Goal: Transaction & Acquisition: Purchase product/service

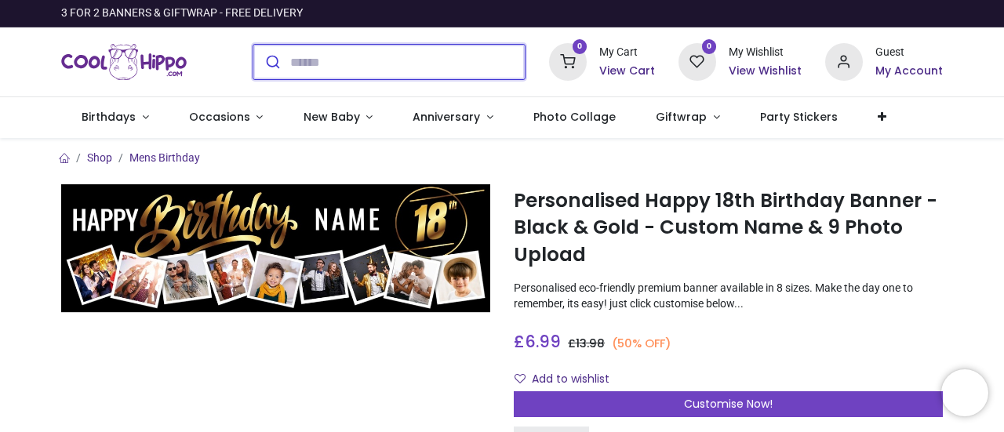
drag, startPoint x: 0, startPoint y: 0, endPoint x: 333, endPoint y: 68, distance: 340.3
click at [333, 68] on input "search" at bounding box center [407, 62] width 235 height 35
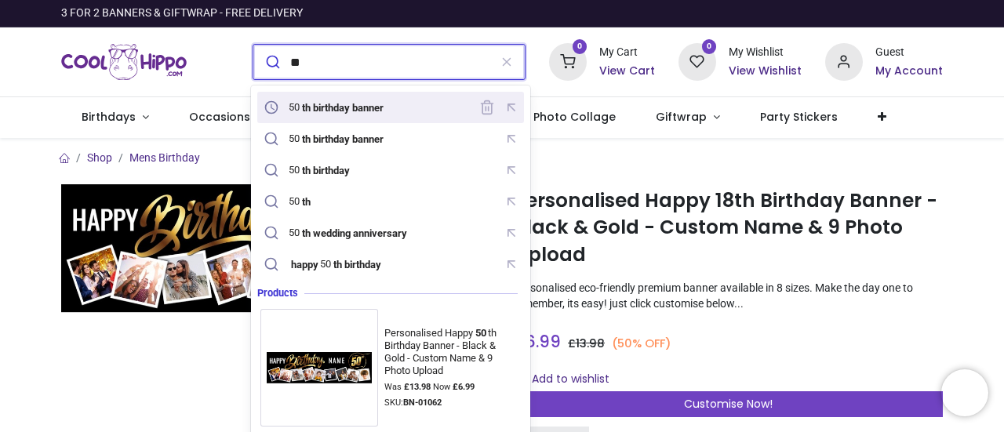
click at [323, 99] on div "50 th birthday banner" at bounding box center [325, 107] width 130 height 22
type input "**********"
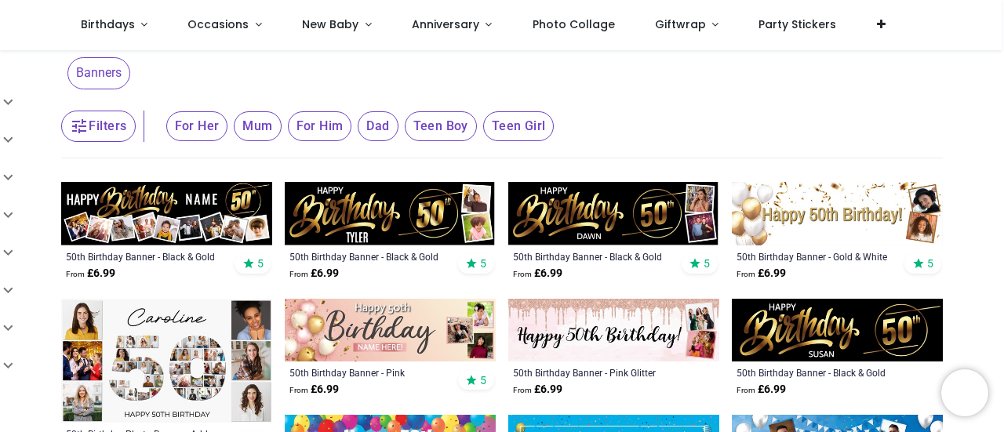
scroll to position [78, 0]
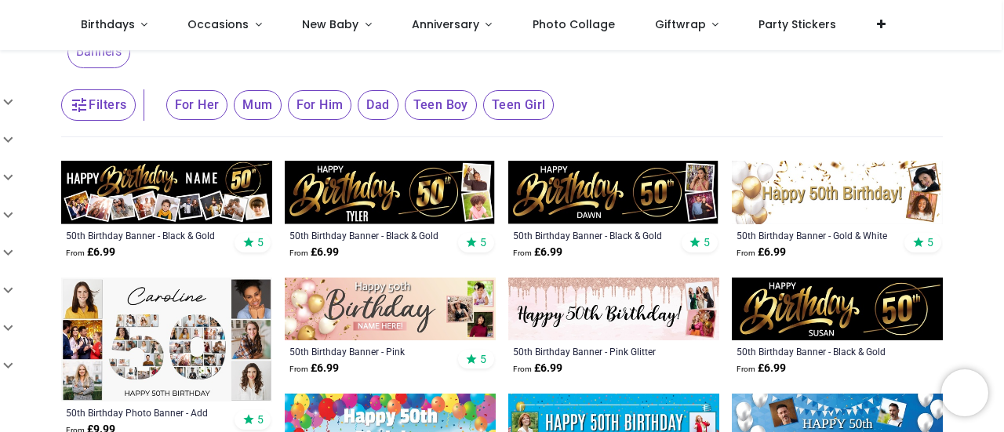
click at [162, 214] on img at bounding box center [166, 193] width 211 height 64
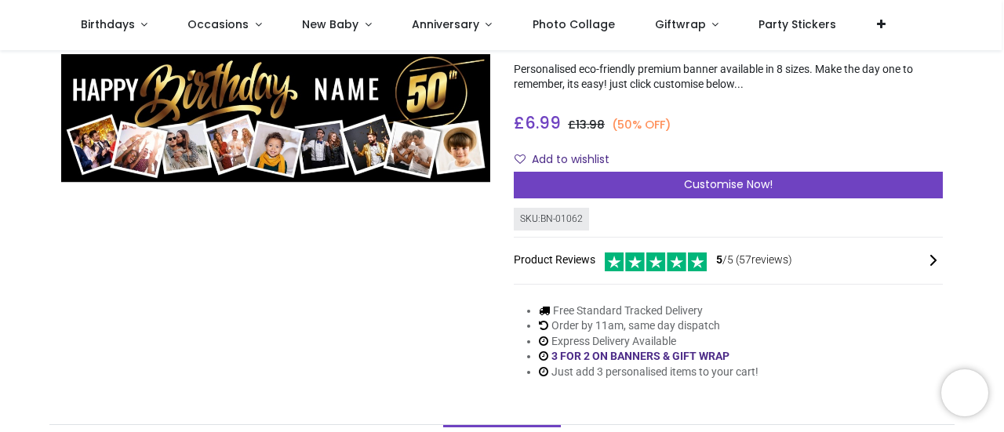
scroll to position [157, 0]
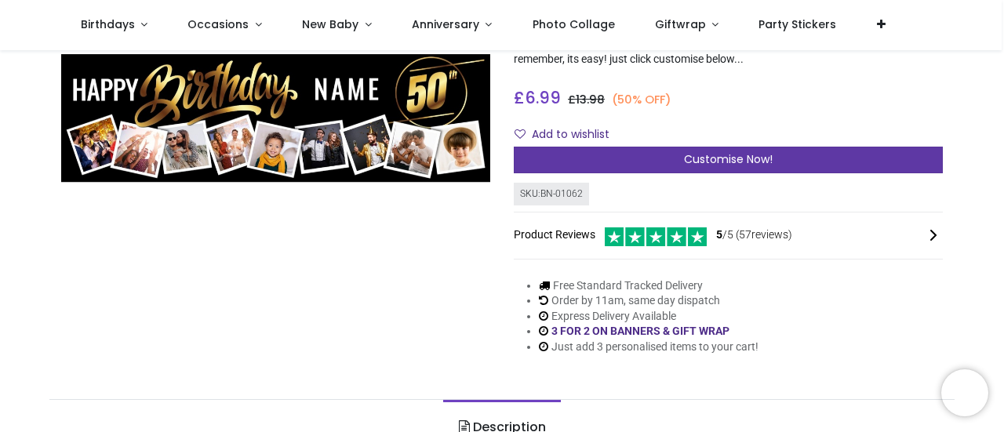
click at [704, 158] on span "Customise Now!" at bounding box center [728, 159] width 89 height 16
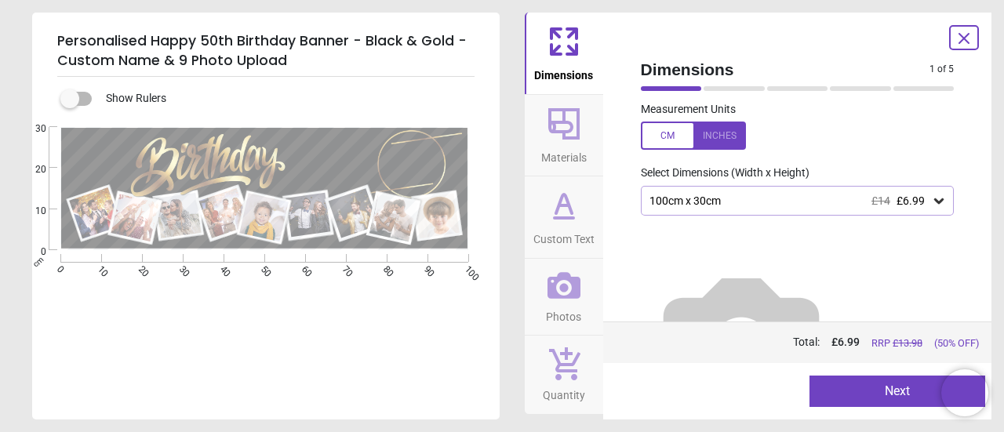
scroll to position [0, 0]
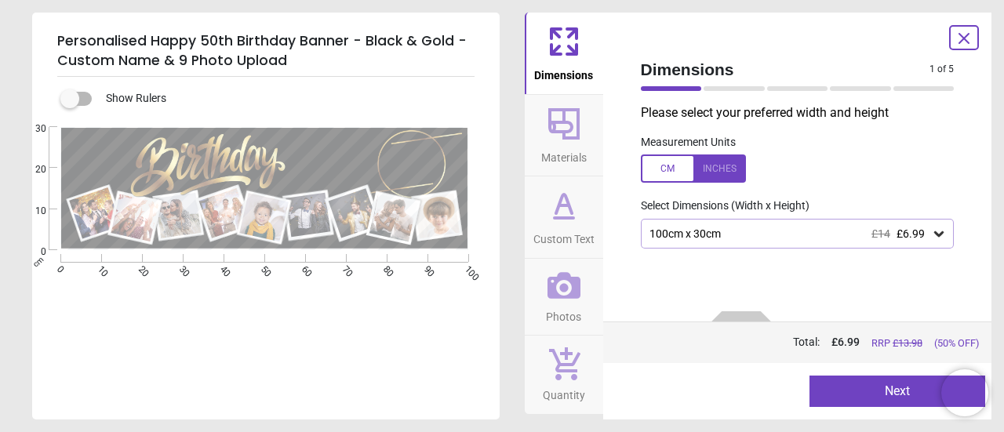
click at [746, 237] on div "100cm x 30cm £14 £6.99" at bounding box center [790, 234] width 284 height 13
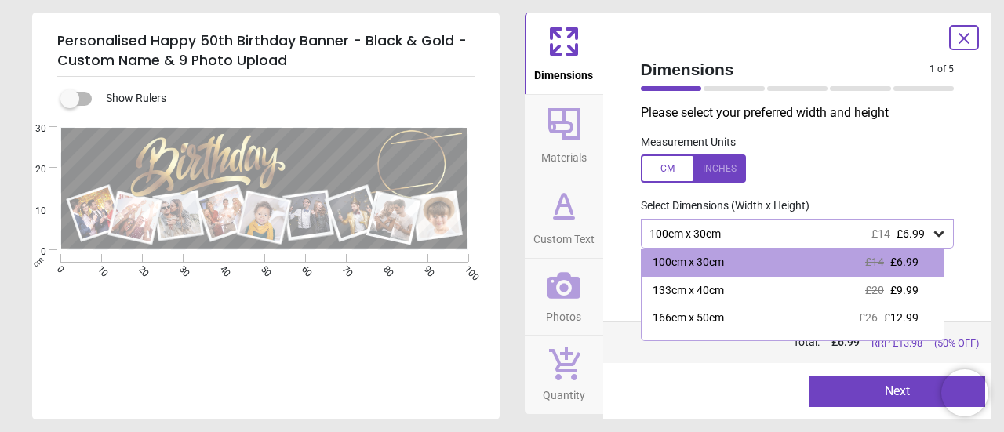
click at [746, 237] on div "100cm x 30cm £14 £6.99" at bounding box center [790, 234] width 284 height 13
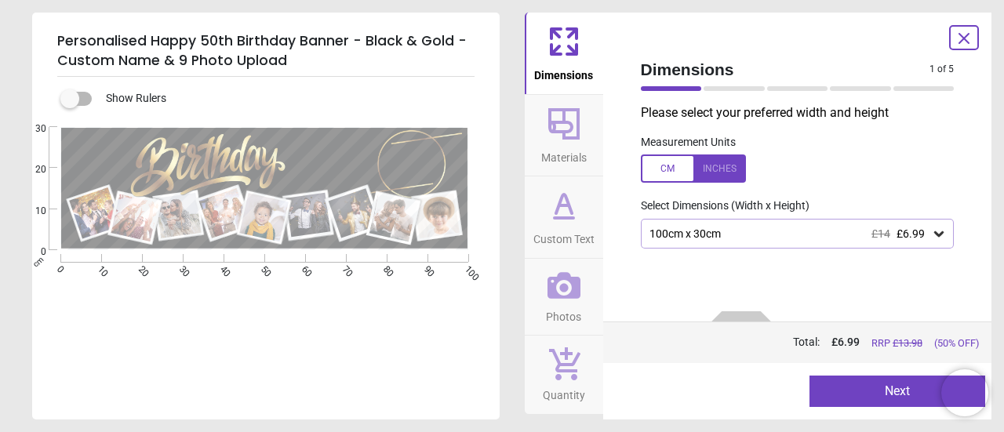
click at [708, 231] on div "100cm x 30cm £14 £6.99" at bounding box center [790, 234] width 284 height 13
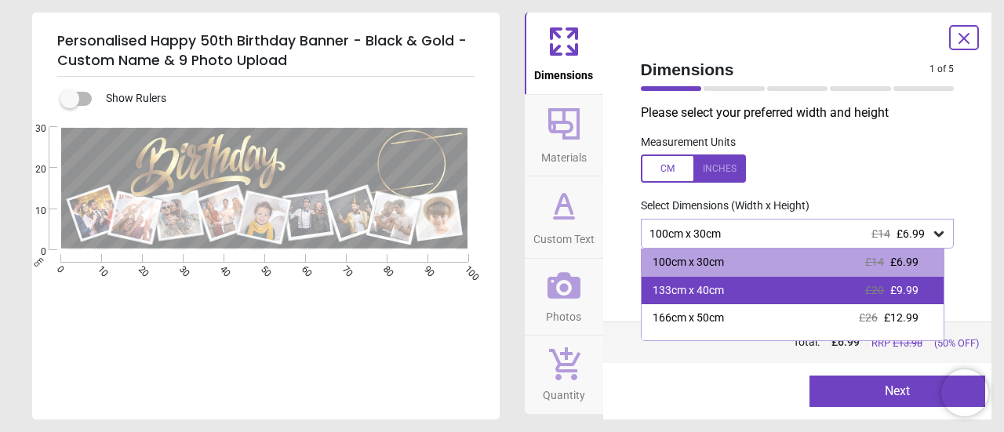
click at [694, 286] on div "133cm x 40cm" at bounding box center [688, 291] width 71 height 16
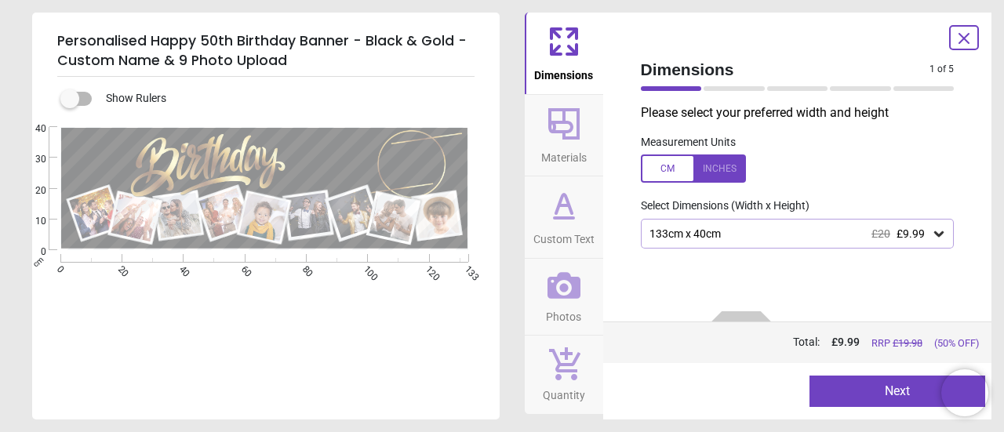
click at [566, 289] on icon at bounding box center [564, 285] width 33 height 27
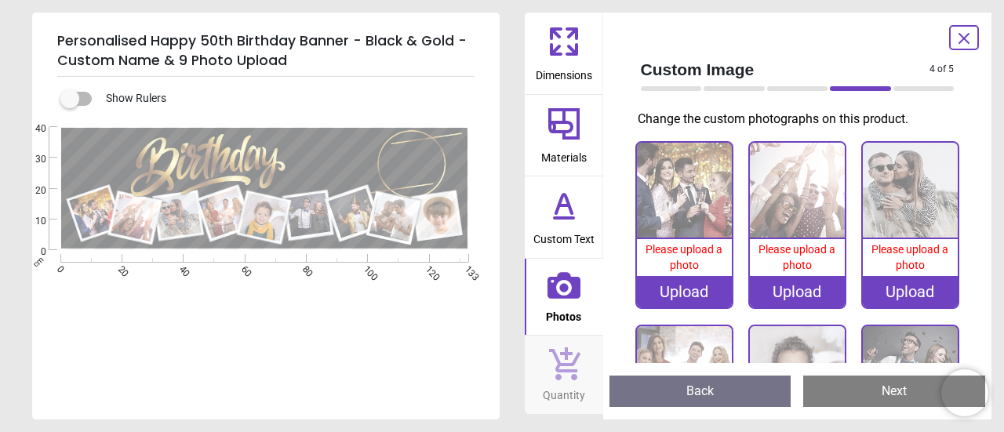
click at [664, 285] on div "Upload" at bounding box center [684, 291] width 95 height 31
click at [673, 286] on div "Upload" at bounding box center [684, 291] width 95 height 31
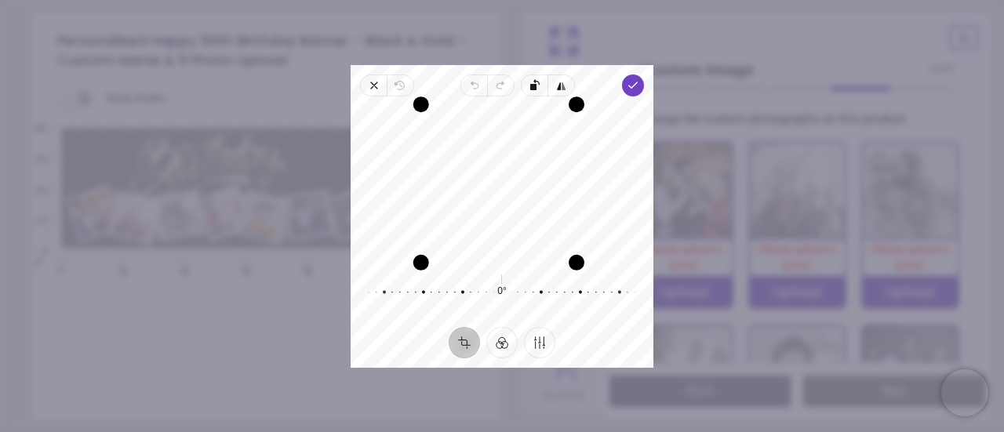
drag, startPoint x: 427, startPoint y: 222, endPoint x: 381, endPoint y: 219, distance: 45.6
click at [381, 219] on div "Recenter" at bounding box center [502, 183] width 278 height 149
drag, startPoint x: 480, startPoint y: 209, endPoint x: 497, endPoint y: 208, distance: 17.3
click at [497, 208] on div "Recenter" at bounding box center [502, 183] width 278 height 149
click at [639, 92] on span "Done" at bounding box center [633, 86] width 22 height 22
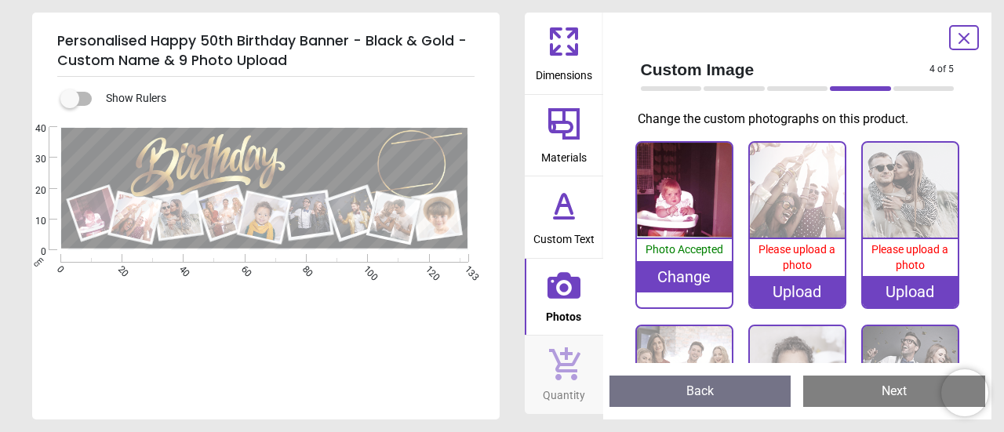
click at [789, 283] on div "Upload" at bounding box center [797, 291] width 95 height 31
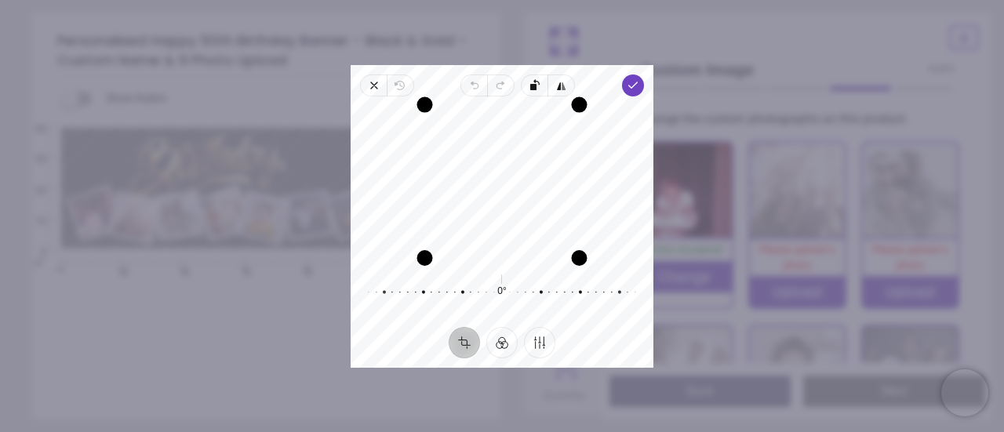
click at [490, 86] on div "Close Revert Undo Redo Rotate left Flip horizontal Done Crop Filter Finetune Re…" at bounding box center [502, 216] width 303 height 303
drag, startPoint x: 511, startPoint y: 212, endPoint x: 504, endPoint y: 220, distance: 11.1
click at [504, 220] on div "Recenter" at bounding box center [502, 183] width 278 height 149
click at [629, 88] on icon "button" at bounding box center [633, 85] width 13 height 13
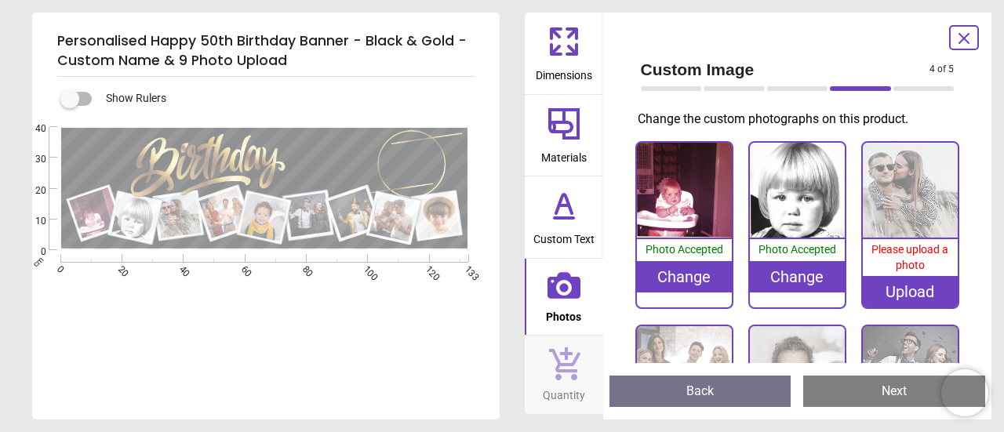
click at [892, 280] on div "Upload" at bounding box center [910, 291] width 95 height 31
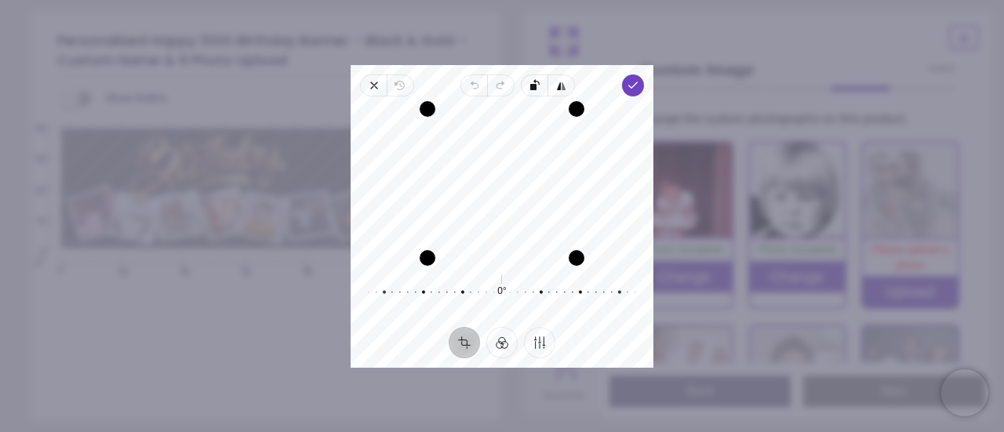
drag, startPoint x: 502, startPoint y: 197, endPoint x: 468, endPoint y: 200, distance: 33.9
click at [468, 200] on div "Recenter" at bounding box center [502, 183] width 278 height 149
drag, startPoint x: 504, startPoint y: 198, endPoint x: 460, endPoint y: 196, distance: 44.0
click at [460, 196] on div "Recenter" at bounding box center [502, 183] width 278 height 149
click at [524, 183] on div "Recenter" at bounding box center [502, 183] width 278 height 149
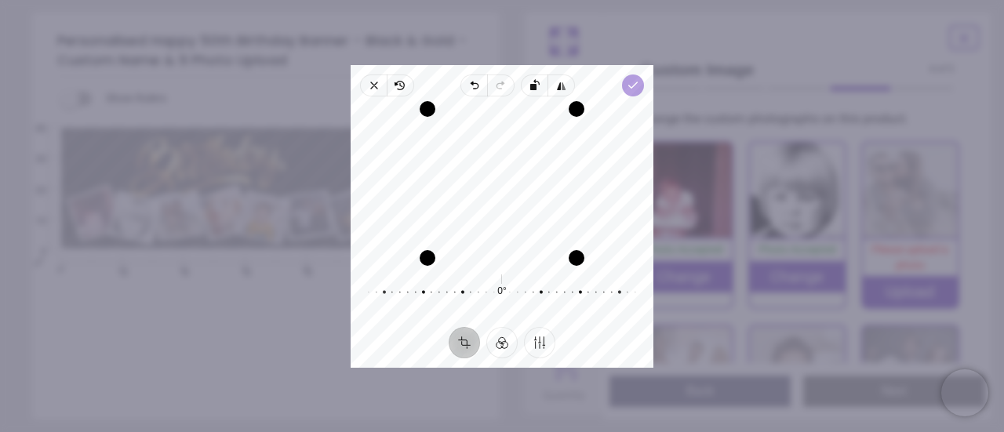
click at [631, 89] on icon "button" at bounding box center [633, 85] width 13 height 13
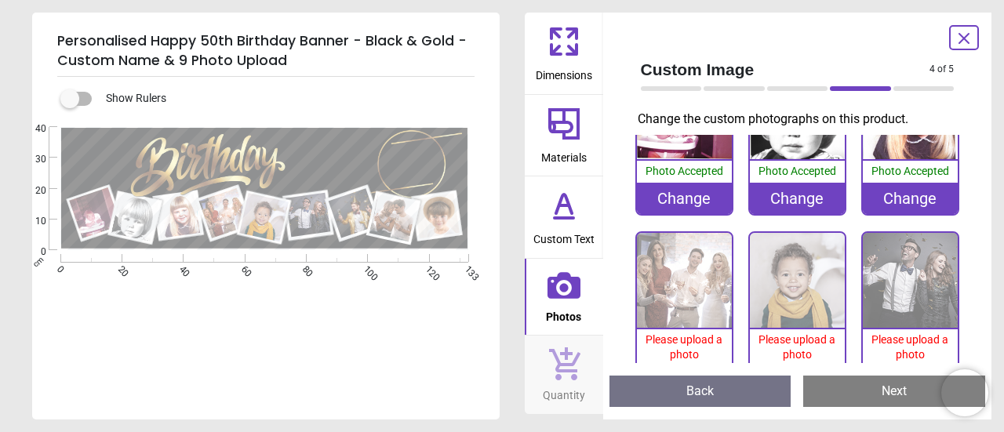
scroll to position [157, 0]
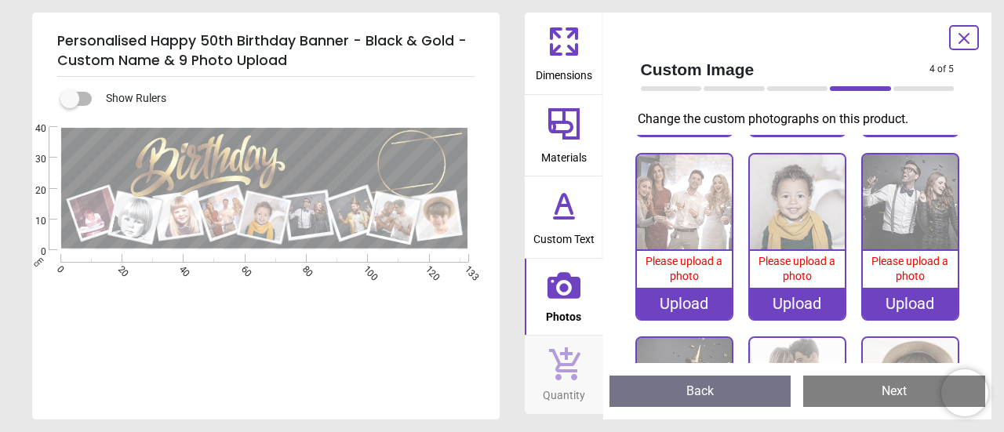
click at [676, 295] on div "Upload" at bounding box center [684, 303] width 95 height 31
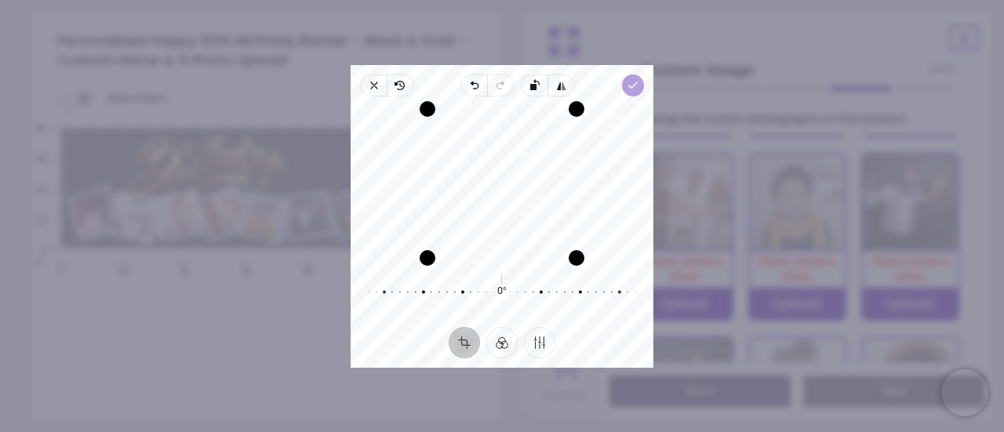
click at [631, 89] on icon "button" at bounding box center [633, 85] width 13 height 13
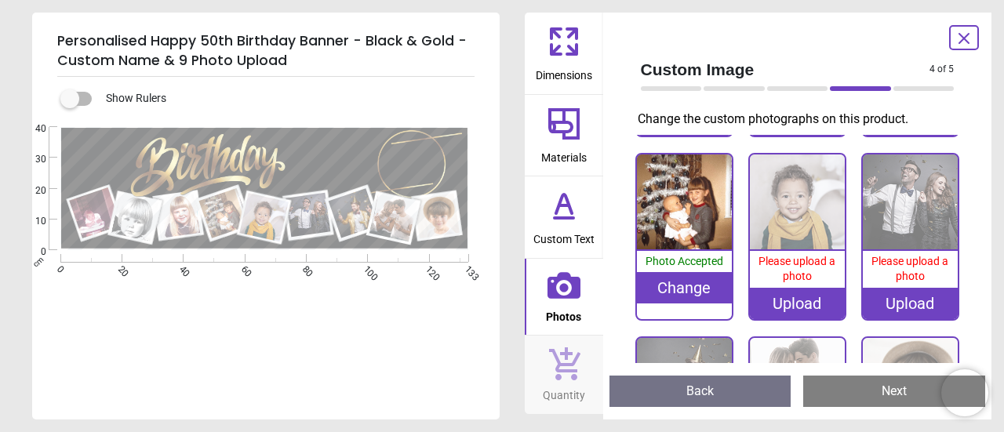
click at [795, 296] on div "Upload" at bounding box center [797, 303] width 95 height 31
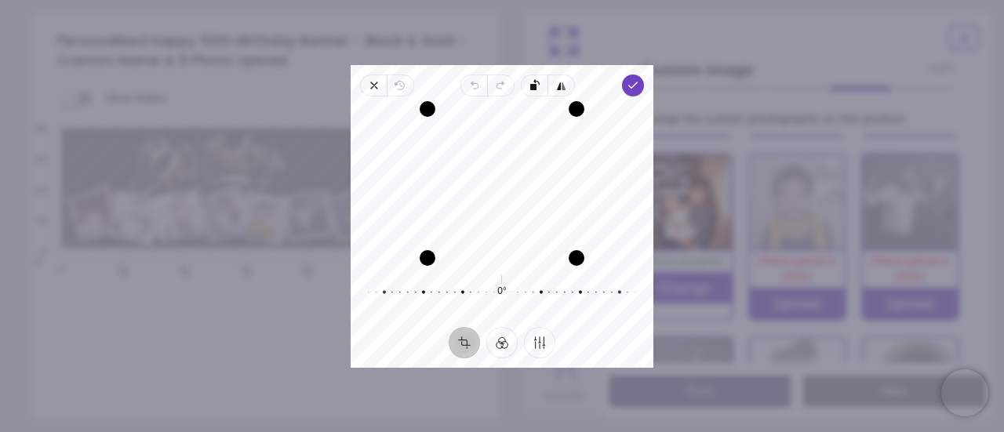
drag, startPoint x: 501, startPoint y: 175, endPoint x: 502, endPoint y: 194, distance: 18.9
click at [502, 194] on div "Recenter" at bounding box center [502, 183] width 278 height 149
drag, startPoint x: 504, startPoint y: 181, endPoint x: 506, endPoint y: 195, distance: 13.4
click at [506, 195] on div "Recenter" at bounding box center [502, 183] width 278 height 149
click at [628, 87] on icon "button" at bounding box center [633, 85] width 13 height 13
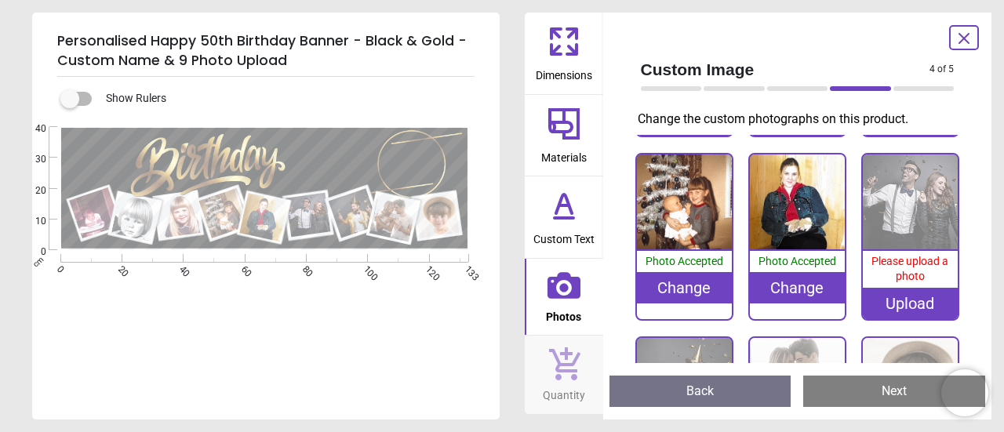
click at [904, 297] on div "Upload" at bounding box center [910, 303] width 95 height 31
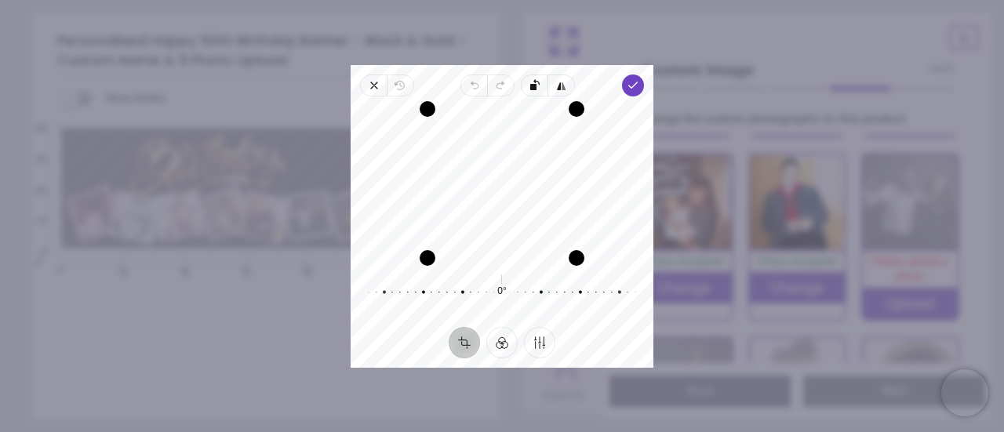
drag, startPoint x: 490, startPoint y: 206, endPoint x: 490, endPoint y: 222, distance: 15.7
click at [490, 222] on div "Recenter" at bounding box center [502, 183] width 278 height 149
click at [635, 85] on polyline "button" at bounding box center [633, 84] width 9 height 5
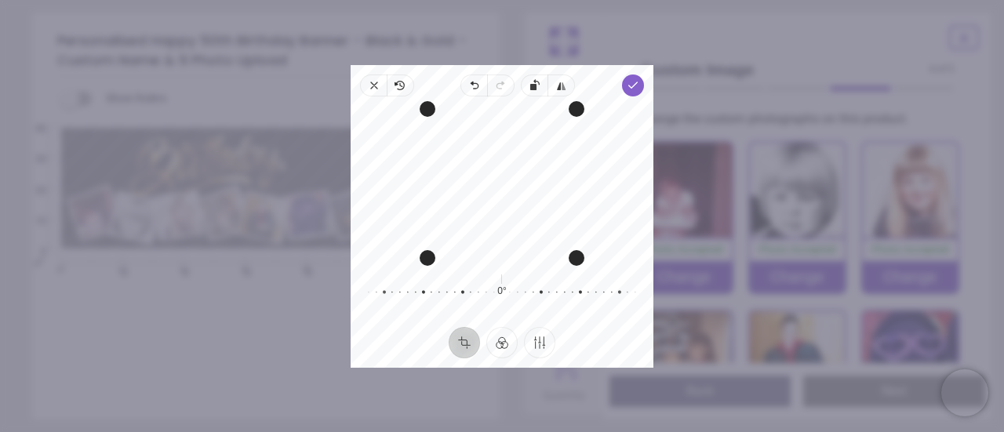
scroll to position [291, 0]
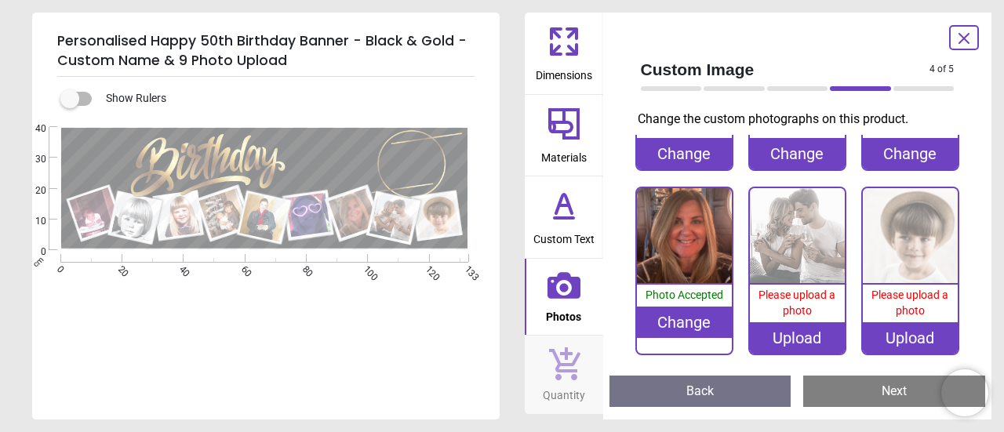
click at [796, 333] on div "Upload" at bounding box center [797, 337] width 95 height 31
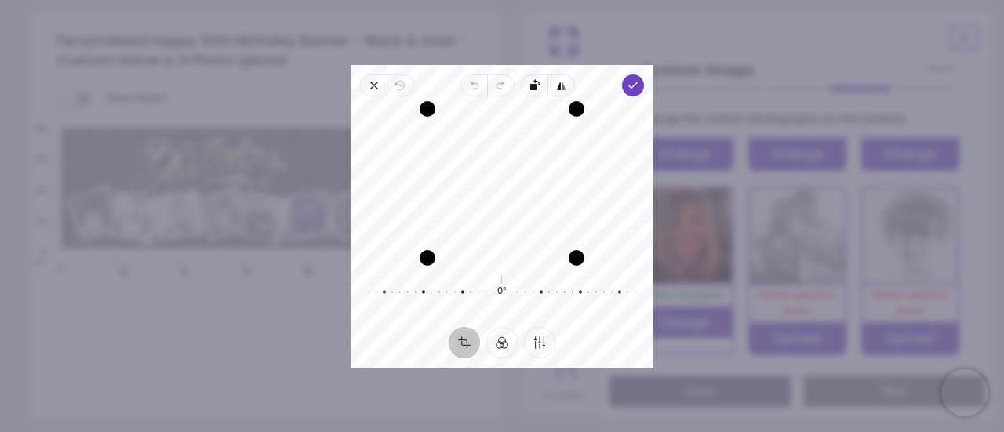
drag, startPoint x: 508, startPoint y: 191, endPoint x: 503, endPoint y: 226, distance: 35.7
click at [503, 226] on div "Recenter" at bounding box center [502, 183] width 278 height 149
click at [502, 227] on div "Recenter" at bounding box center [502, 183] width 278 height 149
click at [630, 87] on polyline "button" at bounding box center [633, 84] width 9 height 5
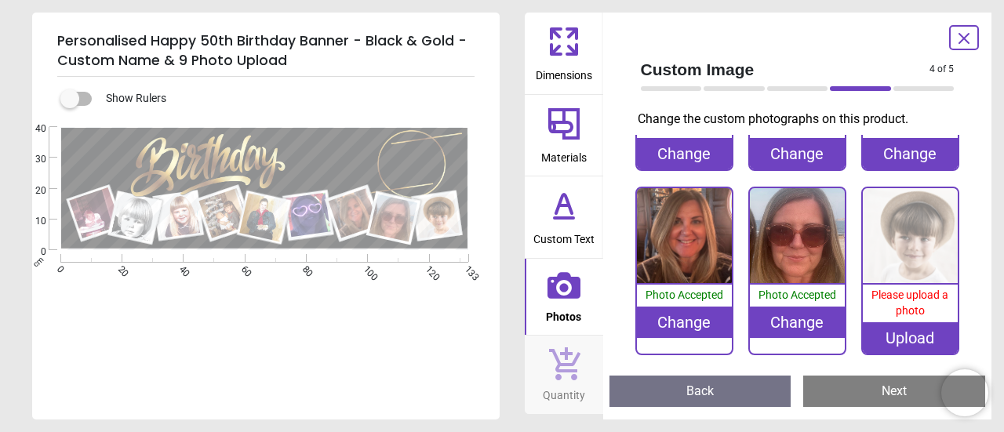
click at [901, 333] on div "Upload" at bounding box center [910, 337] width 95 height 31
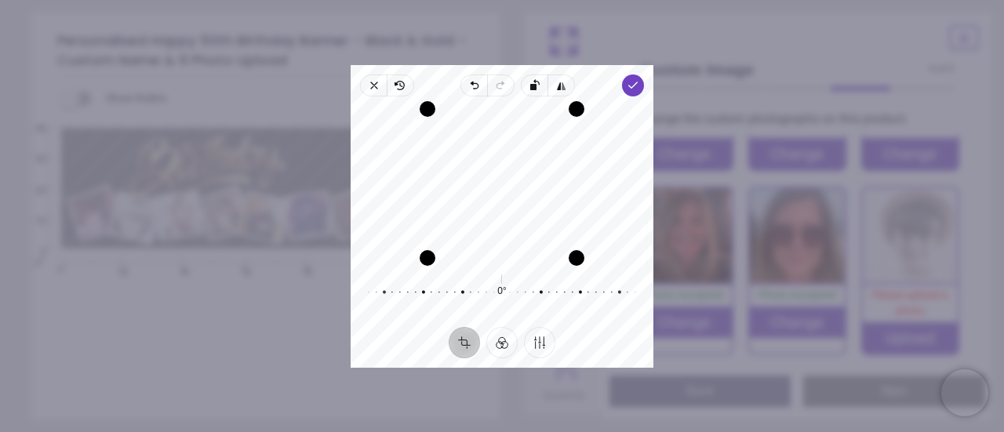
drag, startPoint x: 504, startPoint y: 192, endPoint x: 503, endPoint y: 206, distance: 13.4
click at [503, 206] on div "Recenter" at bounding box center [502, 183] width 278 height 149
click at [632, 87] on polyline "button" at bounding box center [633, 84] width 9 height 5
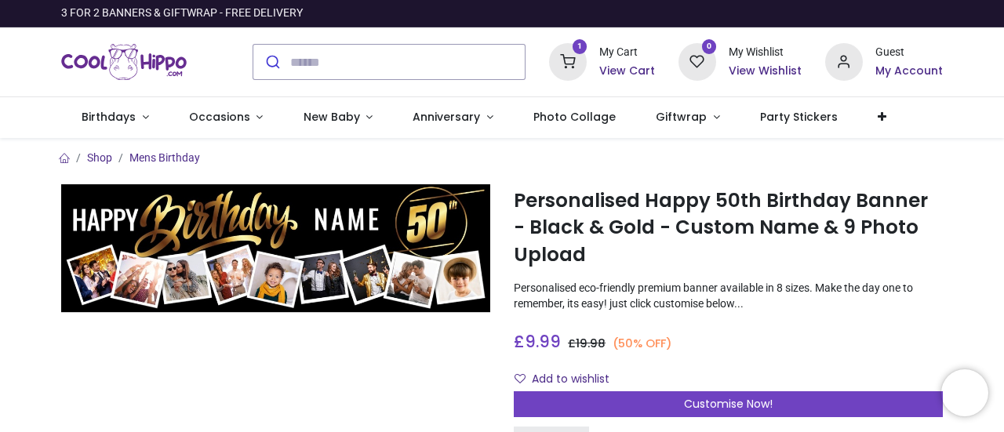
click at [628, 68] on h6 "View Cart" at bounding box center [627, 72] width 56 height 16
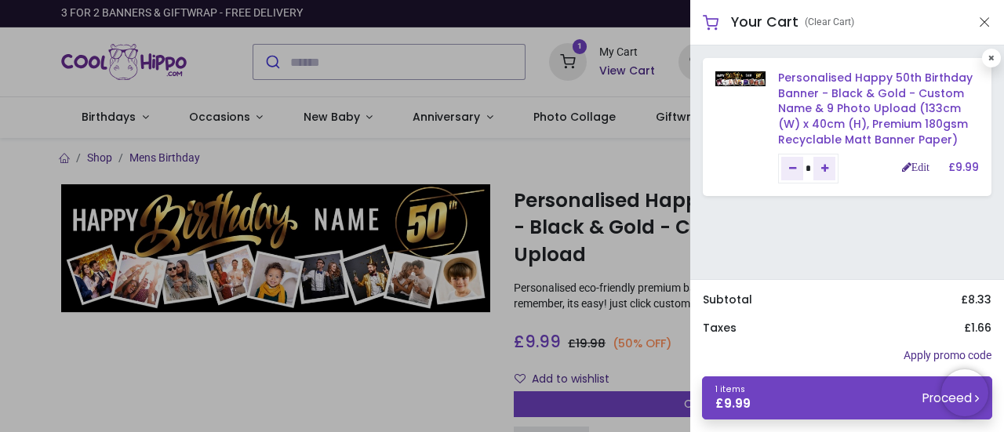
click at [883, 122] on link "Personalised Happy 50th Birthday Banner - Black & Gold - Custom Name & 9 Photo …" at bounding box center [875, 108] width 195 height 77
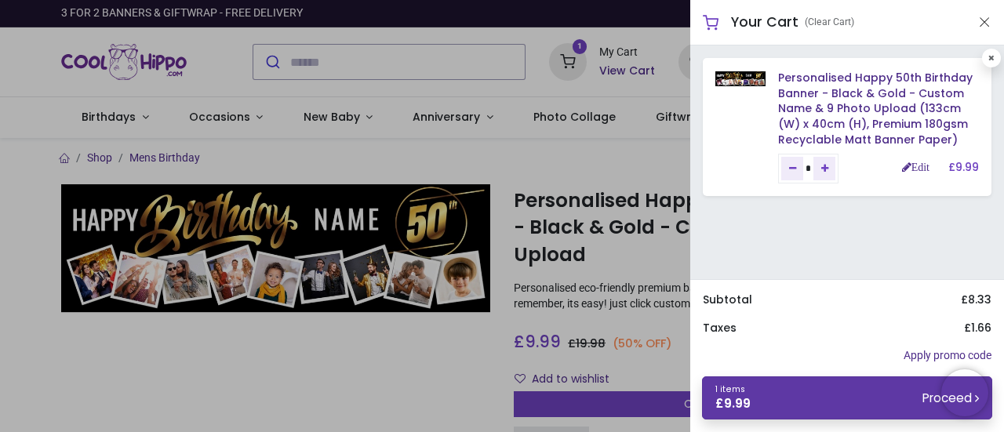
click at [902, 399] on link "1 items £ 9.99 Proceed" at bounding box center [847, 398] width 290 height 43
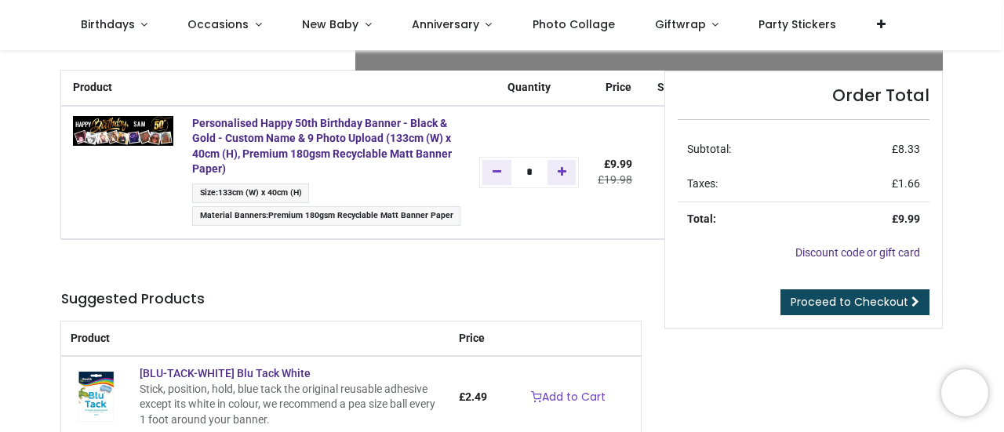
scroll to position [78, 0]
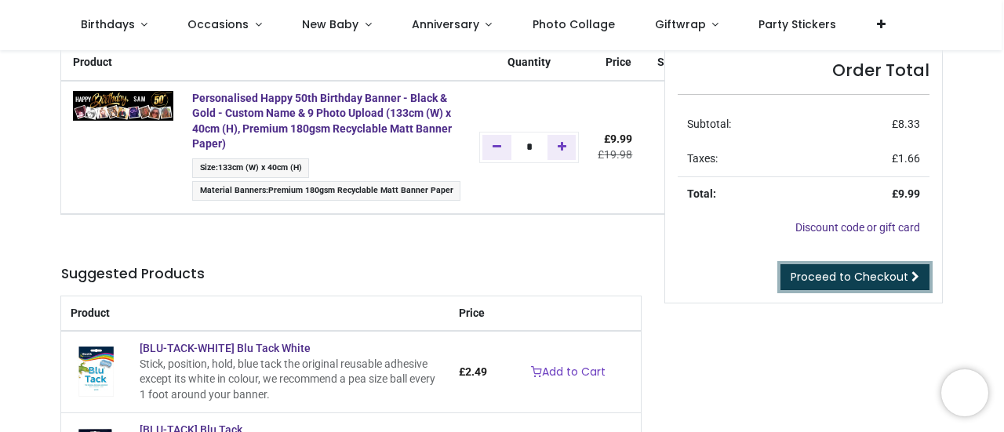
click at [841, 279] on span "Proceed to Checkout" at bounding box center [850, 277] width 118 height 16
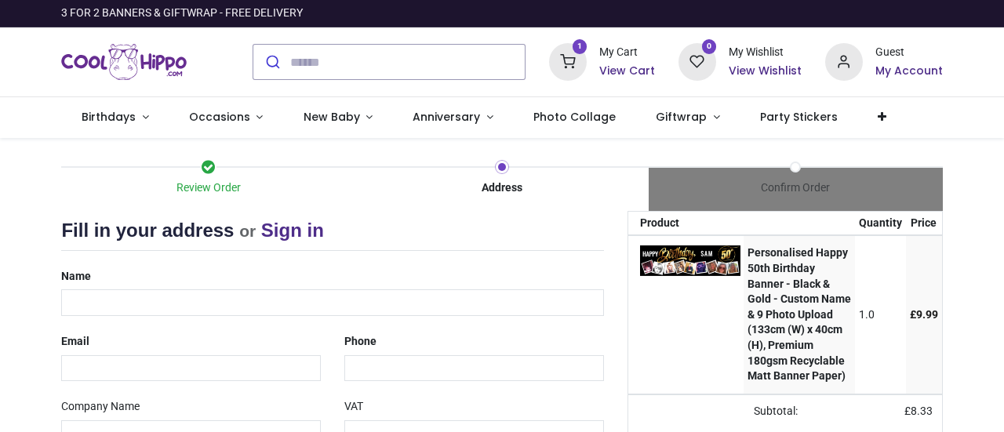
select select "***"
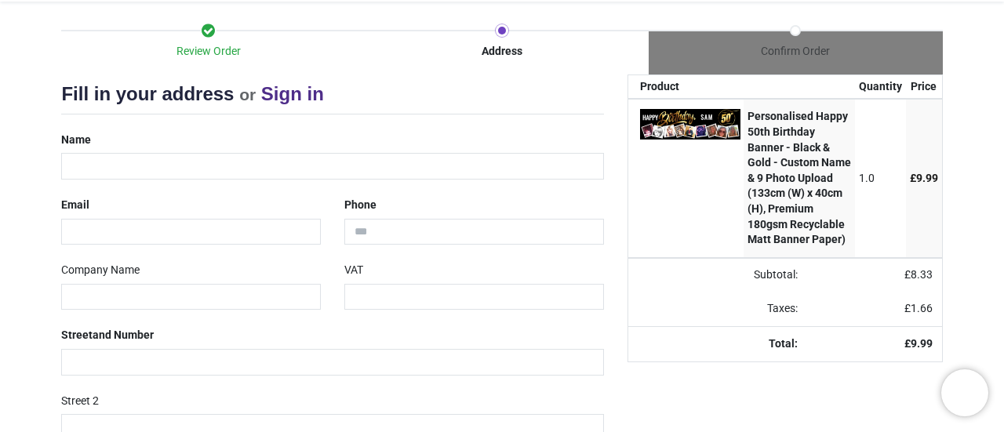
scroll to position [157, 0]
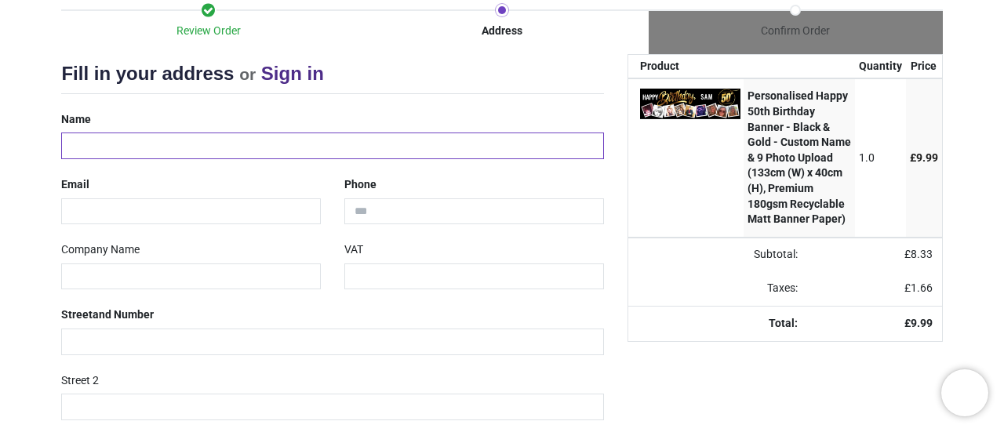
click at [170, 147] on input "text" at bounding box center [332, 146] width 542 height 27
type input "**********"
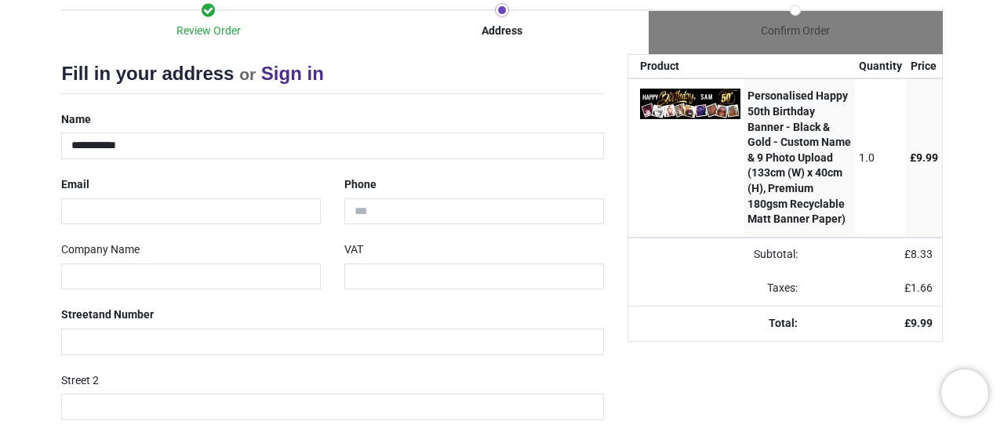
type input "**********"
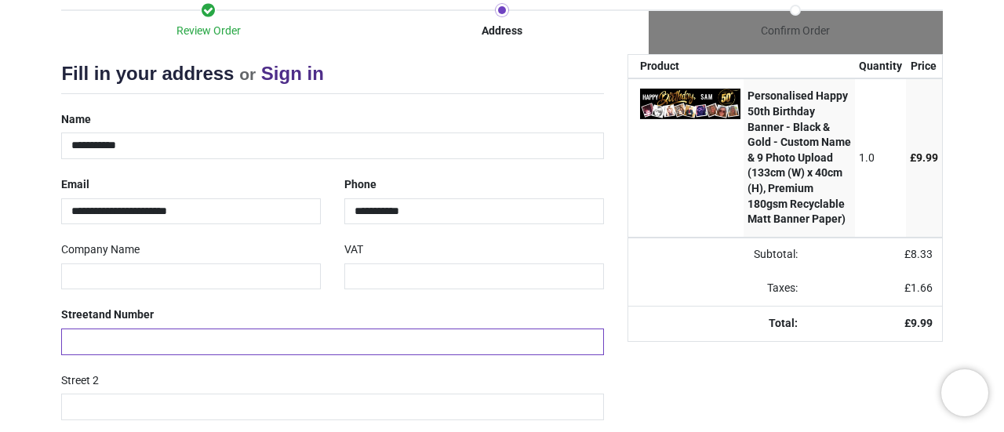
type input "**********"
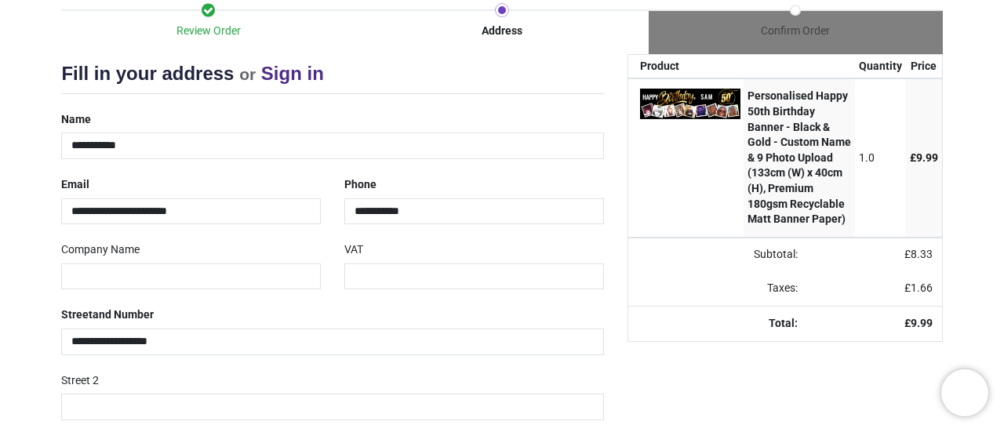
type input "*******"
type input "********"
select select "***"
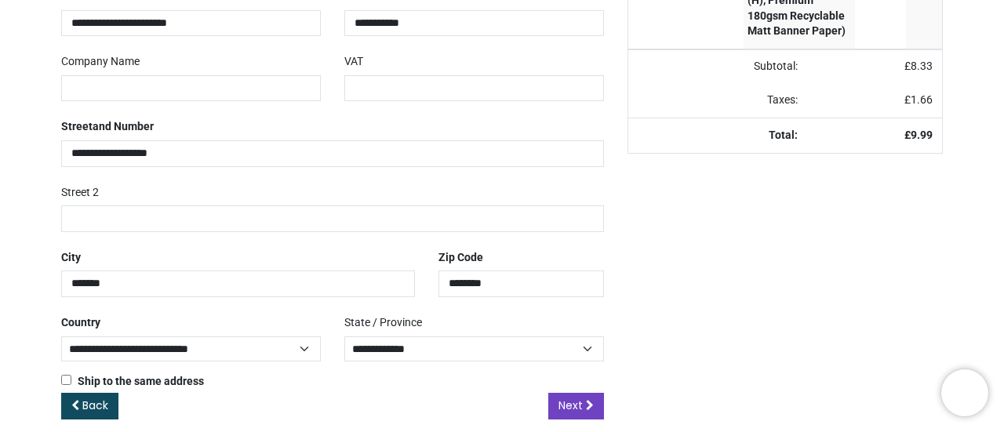
scroll to position [359, 0]
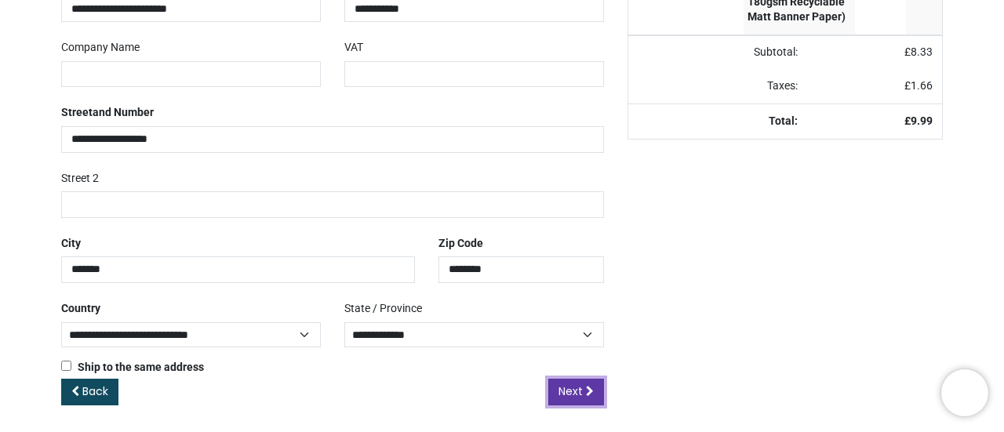
click at [579, 395] on span "Next" at bounding box center [571, 392] width 24 height 16
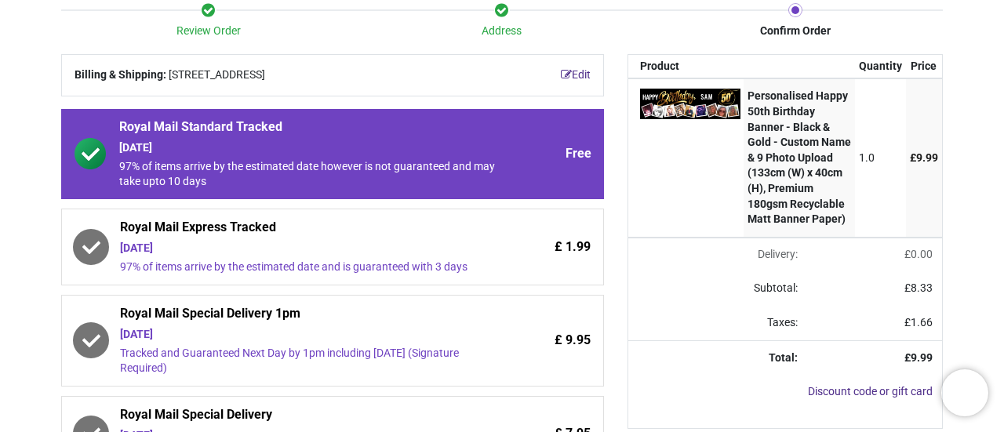
scroll to position [235, 0]
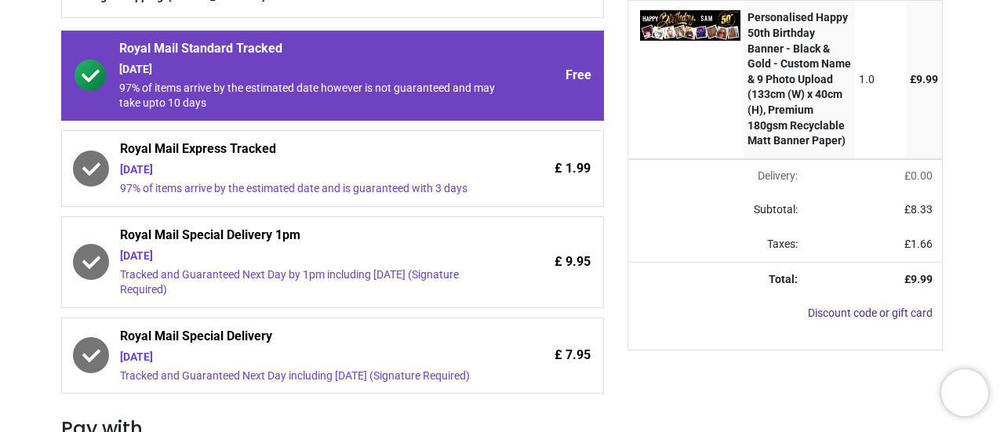
click at [399, 353] on div "[DATE]" at bounding box center [308, 358] width 376 height 16
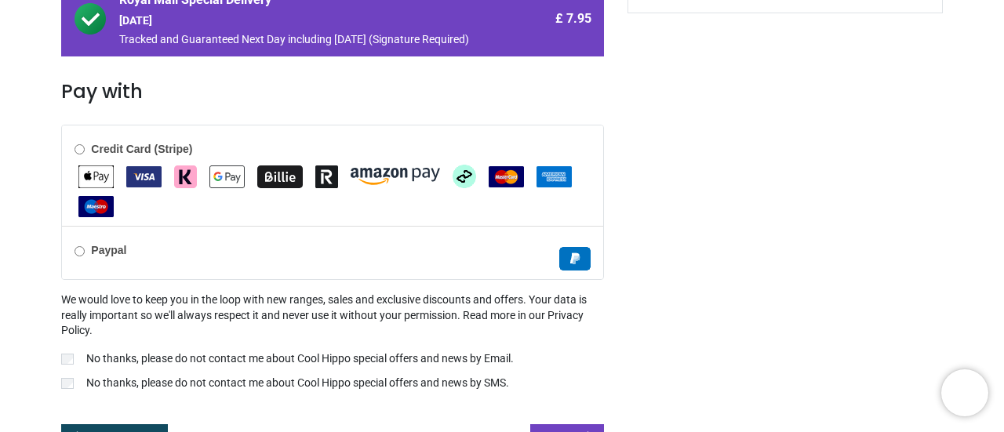
scroll to position [593, 0]
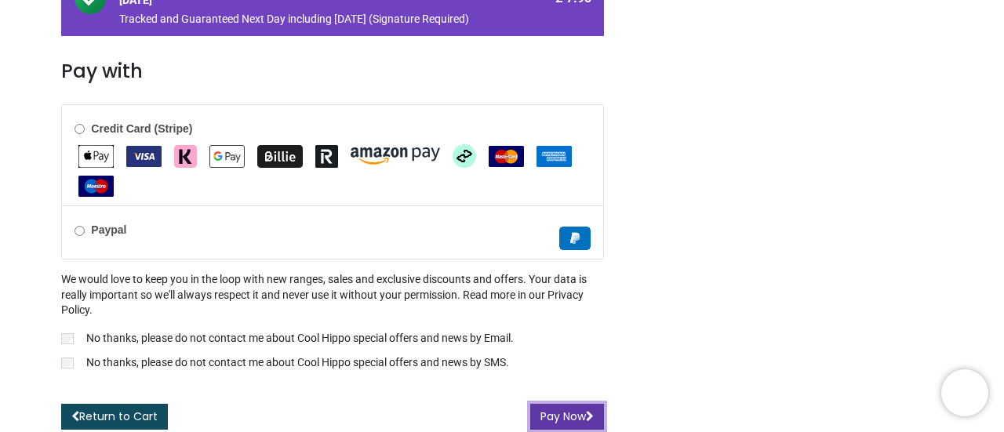
click at [548, 410] on button "Pay Now" at bounding box center [567, 417] width 74 height 27
